Goal: Task Accomplishment & Management: Use online tool/utility

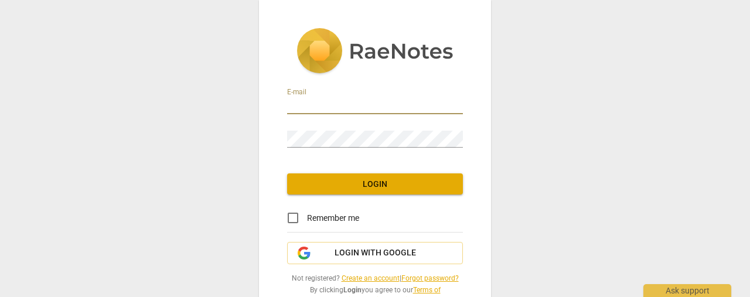
click at [308, 102] on input "email" at bounding box center [375, 105] width 176 height 17
type input "[EMAIL_ADDRESS][DOMAIN_NAME]"
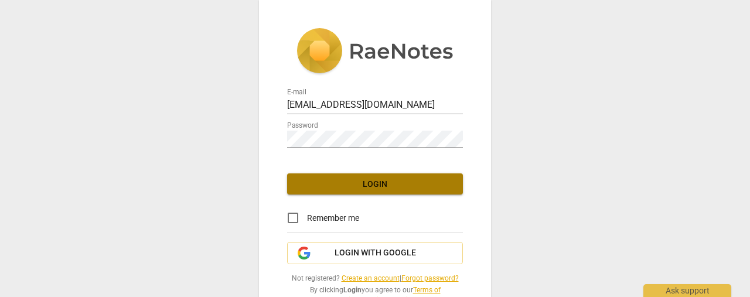
click at [312, 182] on span "Login" at bounding box center [374, 185] width 157 height 12
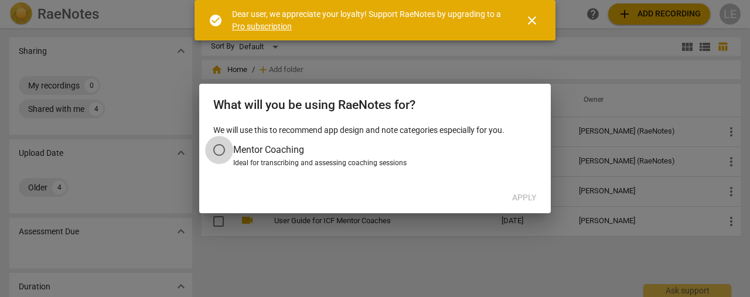
click at [220, 148] on input "Mentor Coaching" at bounding box center [219, 150] width 28 height 28
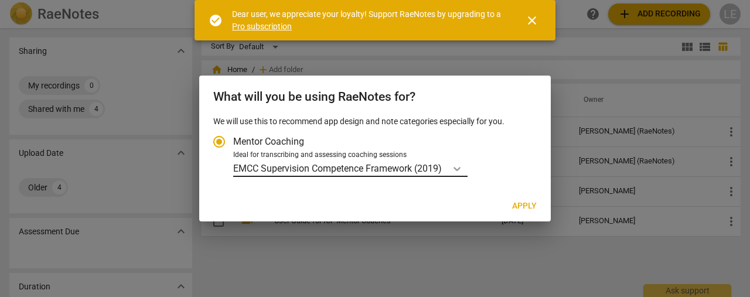
click at [459, 0] on body "RaeNotes search help add Add recording LE Sharing expand_more My recordings 0 S…" at bounding box center [375, 0] width 750 height 0
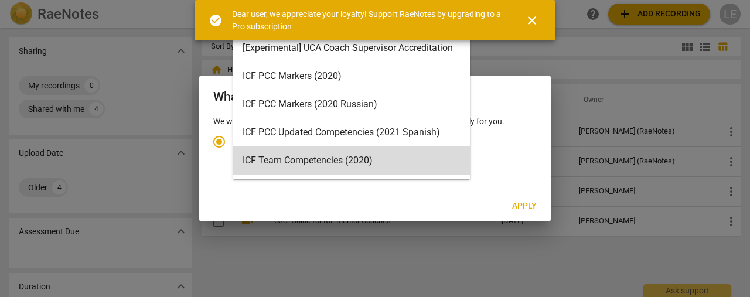
scroll to position [5, 0]
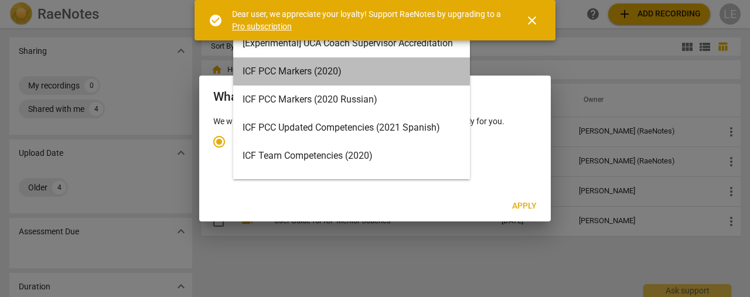
click at [400, 77] on div "ICF PCC Markers (2020)" at bounding box center [351, 71] width 237 height 28
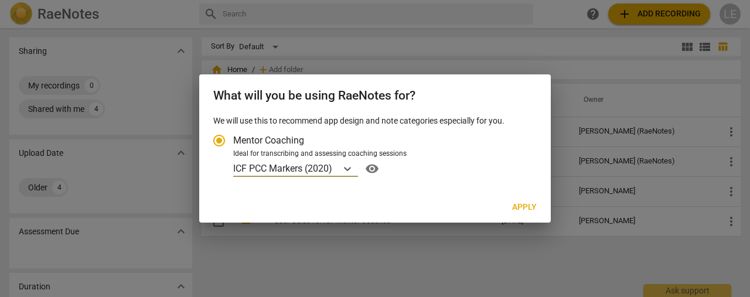
click at [522, 209] on span "Apply" at bounding box center [524, 208] width 25 height 12
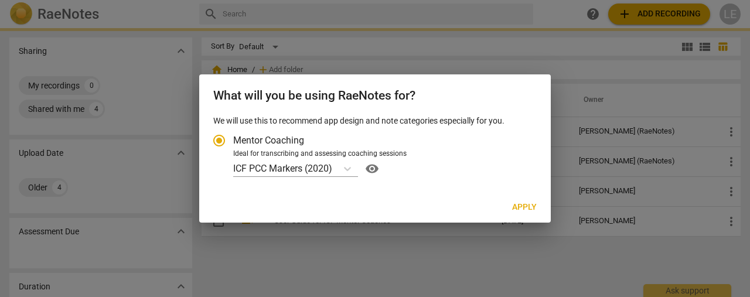
radio input "false"
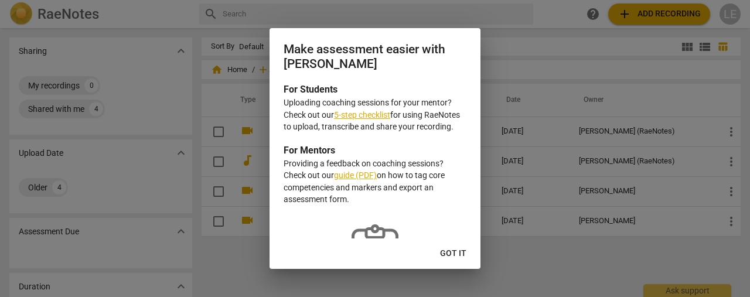
click at [453, 250] on span "Got it" at bounding box center [453, 254] width 26 height 12
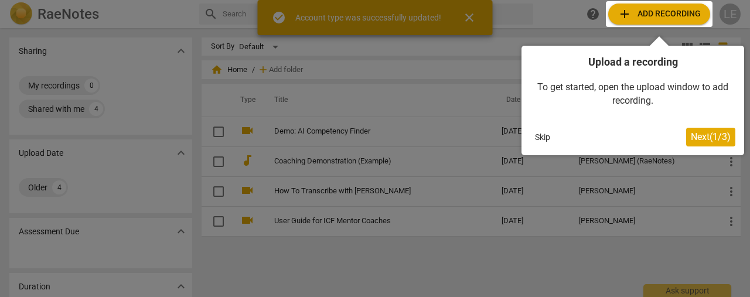
click at [716, 135] on span "Next ( 1 / 3 )" at bounding box center [711, 136] width 40 height 11
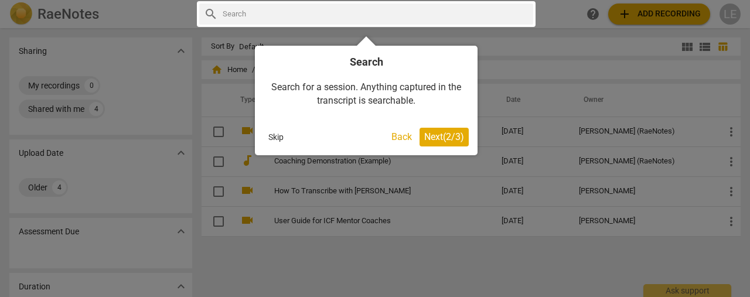
click at [432, 133] on span "Next ( 2 / 3 )" at bounding box center [444, 136] width 40 height 11
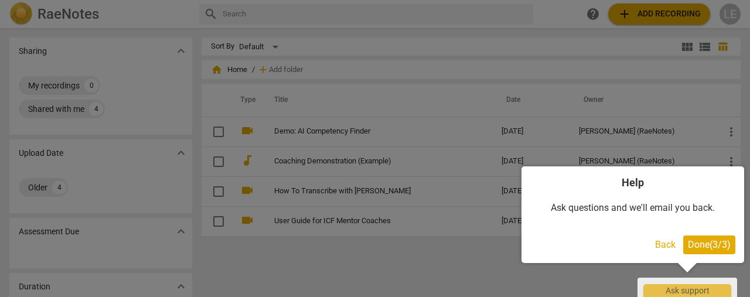
click at [712, 243] on span "Done ( 3 / 3 )" at bounding box center [709, 244] width 43 height 11
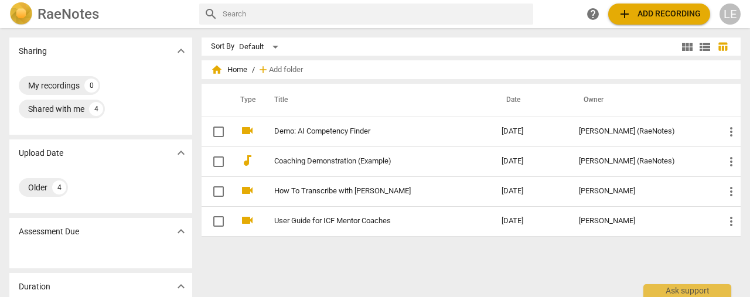
click at [669, 13] on span "add Add recording" at bounding box center [658, 14] width 83 height 14
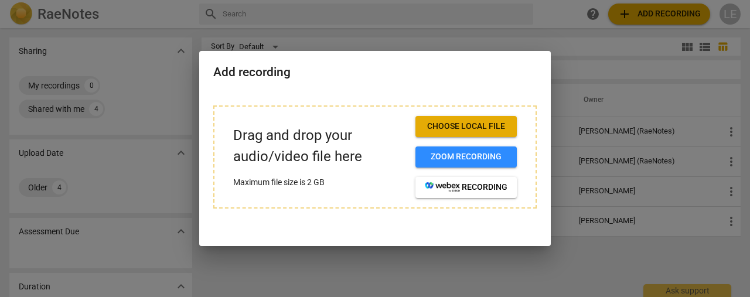
click at [475, 124] on span "Choose local file" at bounding box center [466, 127] width 83 height 12
